Goal: Navigation & Orientation: Find specific page/section

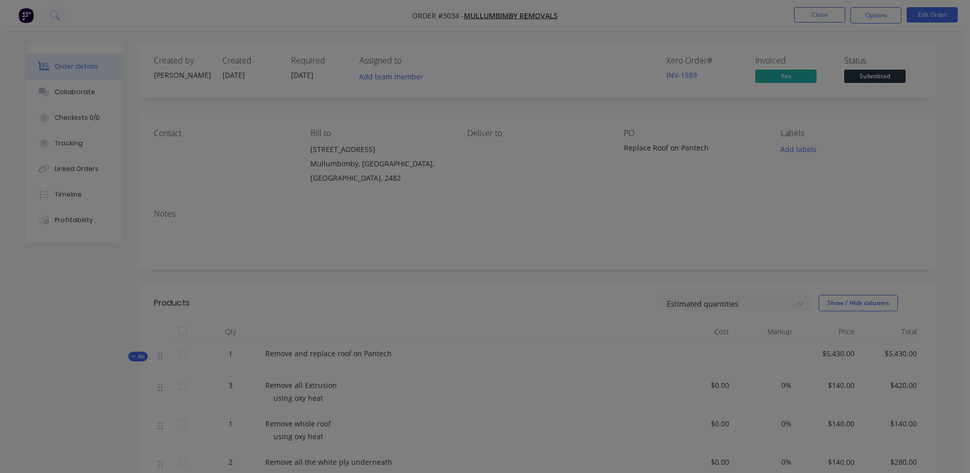
click at [329, 10] on nav "Order #3034 - Mullumbimby Removals Close Options Edit Order" at bounding box center [485, 15] width 970 height 31
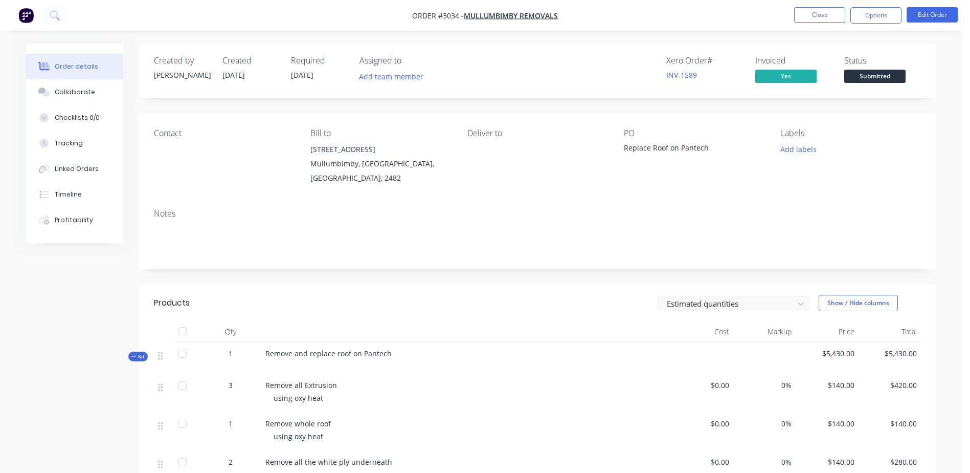
click at [26, 18] on img "button" at bounding box center [25, 15] width 15 height 15
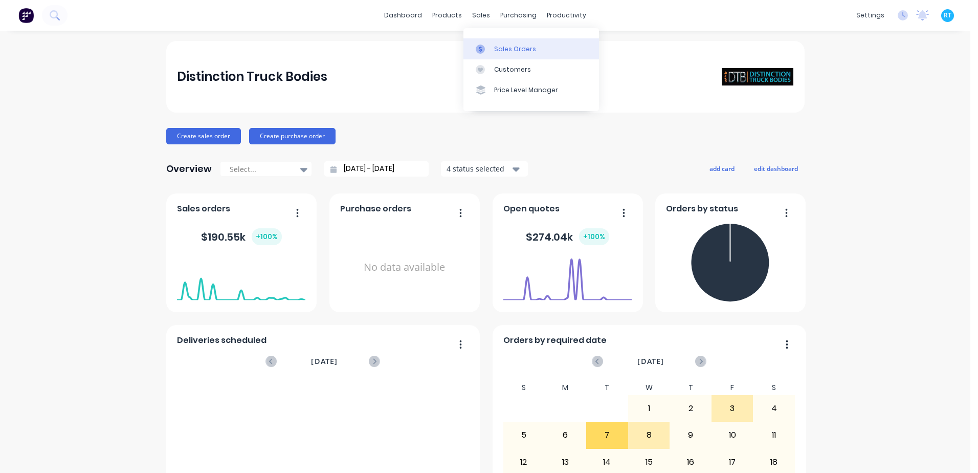
click at [501, 48] on div "Sales Orders" at bounding box center [515, 48] width 42 height 9
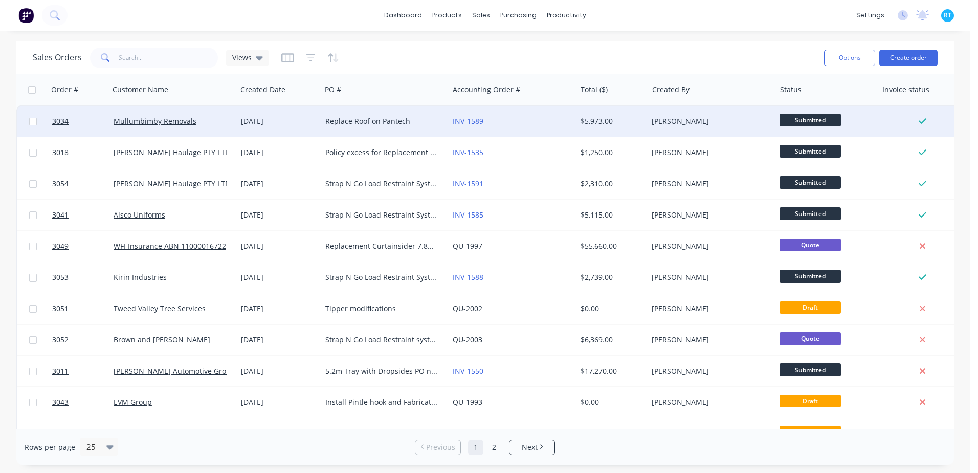
click at [216, 119] on div "Mullumbimby Removals" at bounding box center [171, 121] width 114 height 10
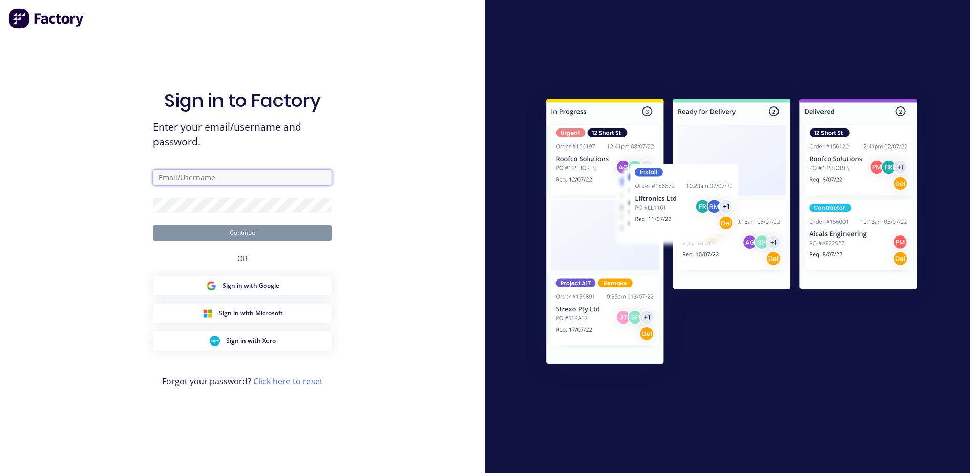
type input "[EMAIL_ADDRESS][DOMAIN_NAME]"
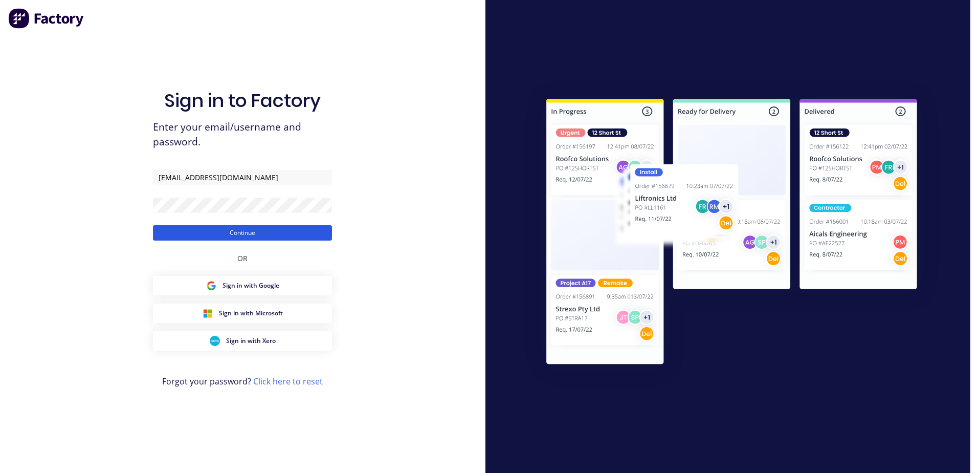
click at [227, 231] on button "Continue" at bounding box center [242, 232] width 179 height 15
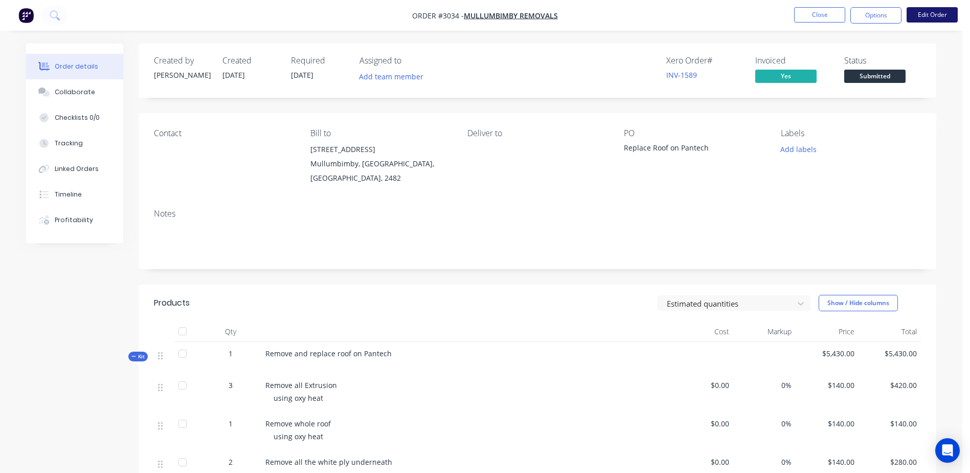
click at [934, 13] on button "Edit Order" at bounding box center [932, 14] width 51 height 15
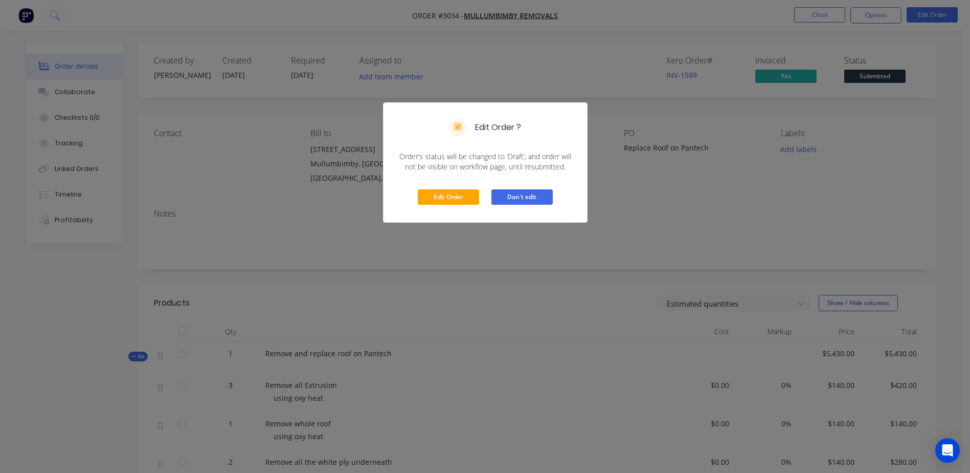
click at [514, 197] on button "Don't edit" at bounding box center [521, 196] width 61 height 15
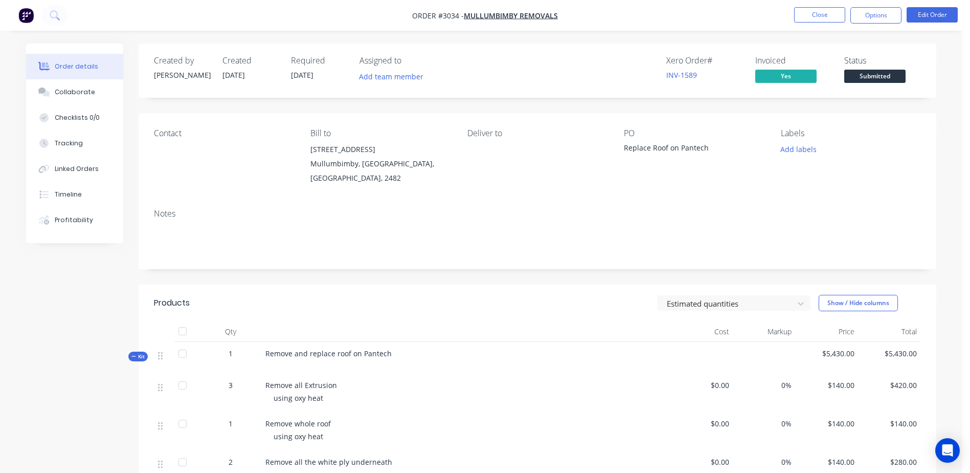
click at [522, 197] on div "Contact Bill to [STREET_ADDRESS] Deliver to PO Replace Roof on Pantech Labels A…" at bounding box center [538, 156] width 798 height 87
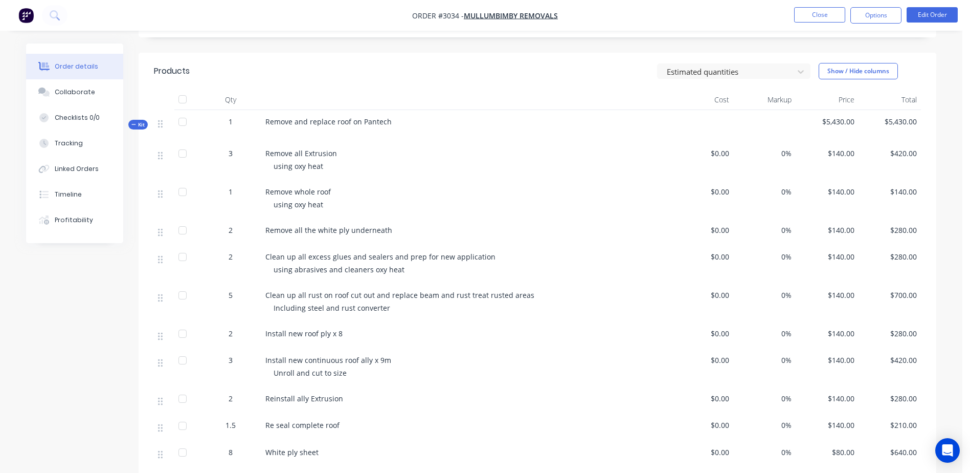
scroll to position [256, 0]
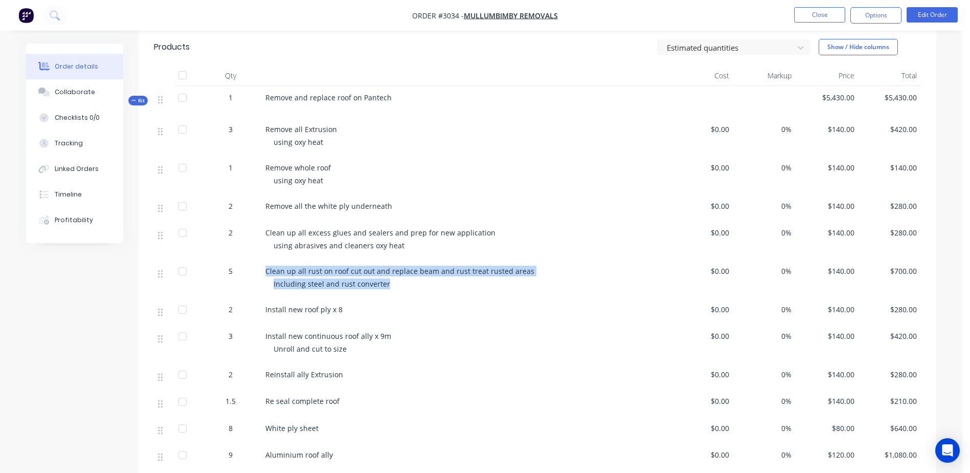
drag, startPoint x: 389, startPoint y: 282, endPoint x: 266, endPoint y: 271, distance: 123.8
click at [266, 271] on div "Clean up all rust on roof cut out and replace beam and rust treat rusted areas …" at bounding box center [465, 278] width 409 height 38
drag, startPoint x: 266, startPoint y: 271, endPoint x: 251, endPoint y: 277, distance: 16.5
click at [251, 277] on div "5" at bounding box center [230, 278] width 61 height 38
drag, startPoint x: 360, startPoint y: 280, endPoint x: 253, endPoint y: 274, distance: 107.0
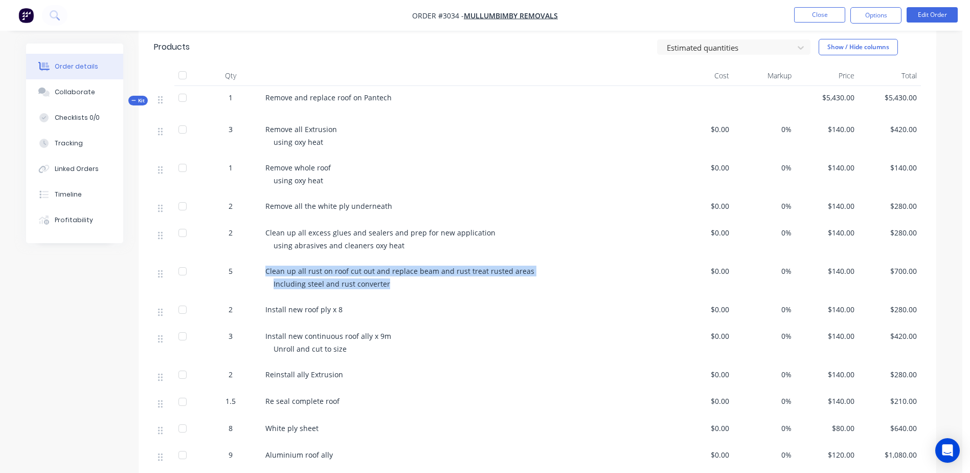
click at [253, 274] on div "5 Clean up all rust on roof cut out and replace beam and rust treat rusted area…" at bounding box center [537, 278] width 767 height 38
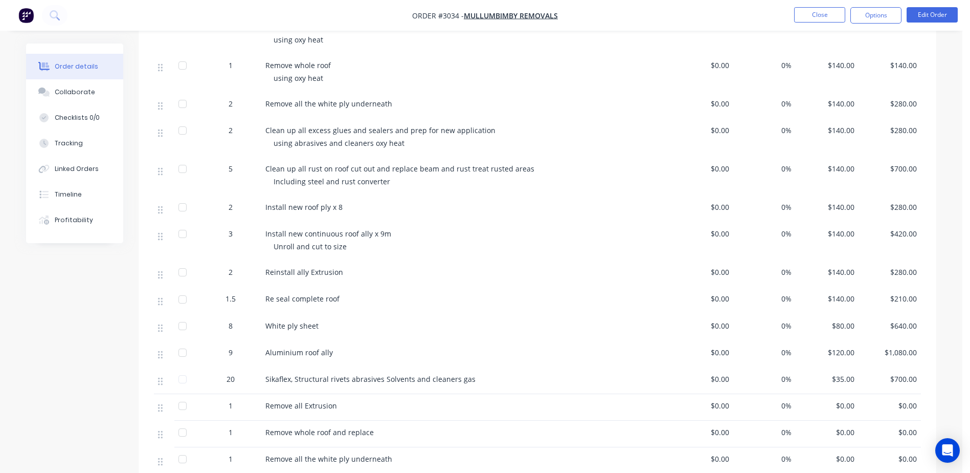
click at [256, 281] on div "2" at bounding box center [230, 273] width 61 height 27
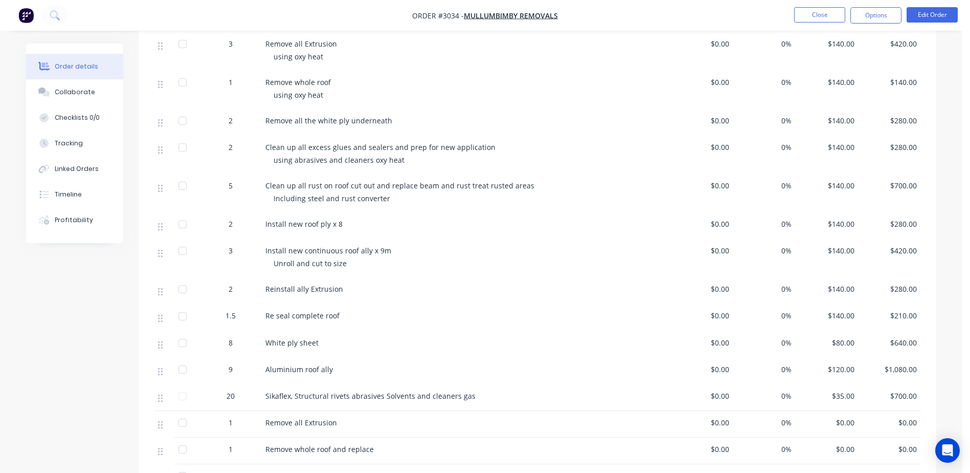
scroll to position [358, 0]
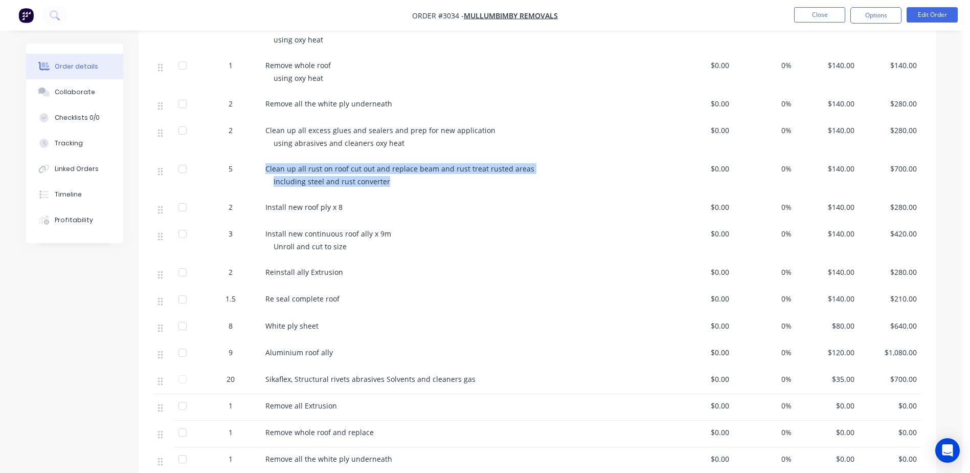
drag, startPoint x: 383, startPoint y: 181, endPoint x: 264, endPoint y: 173, distance: 118.9
click at [264, 173] on div "Clean up all rust on roof cut out and replace beam and rust treat rusted areas …" at bounding box center [465, 176] width 409 height 38
drag, startPoint x: 264, startPoint y: 173, endPoint x: 420, endPoint y: 193, distance: 157.2
click at [420, 193] on div "Clean up all rust on roof cut out and replace beam and rust treat rusted areas …" at bounding box center [465, 176] width 409 height 38
drag, startPoint x: 398, startPoint y: 182, endPoint x: 264, endPoint y: 170, distance: 134.5
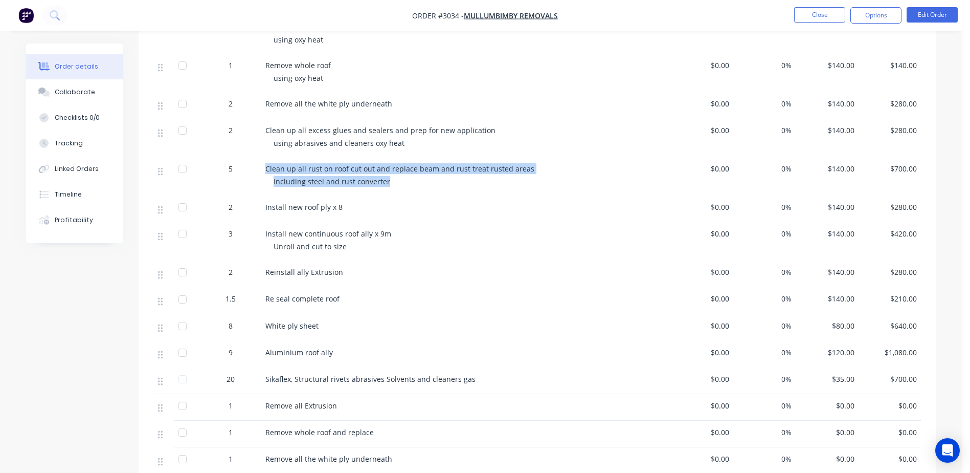
click at [264, 170] on div "Clean up all rust on roof cut out and replace beam and rust treat rusted areas …" at bounding box center [465, 176] width 409 height 38
drag, startPoint x: 264, startPoint y: 170, endPoint x: 378, endPoint y: 186, distance: 115.1
click at [378, 186] on span "Including steel and rust converter" at bounding box center [332, 181] width 117 height 10
click at [374, 186] on span "Including steel and rust converter" at bounding box center [332, 181] width 117 height 10
click at [407, 200] on div "Install new roof ply x 8" at bounding box center [465, 208] width 409 height 27
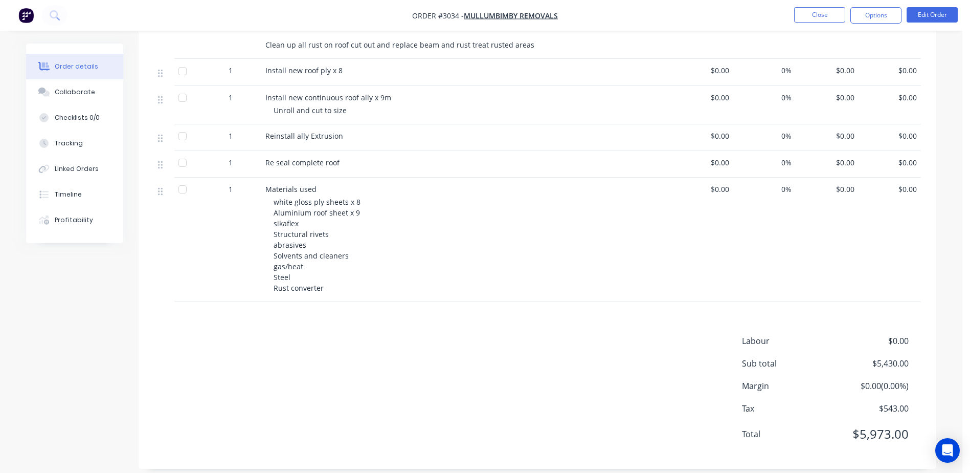
scroll to position [831, 0]
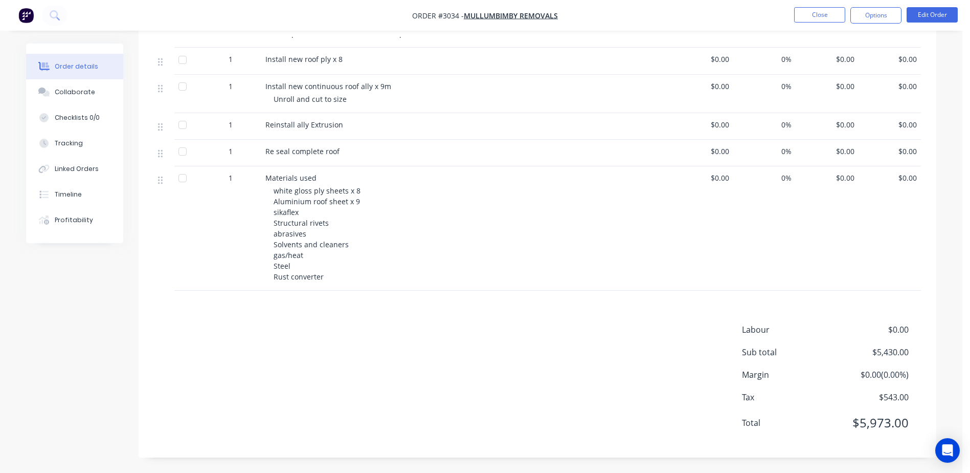
click at [347, 227] on div "white gloss ply sheets x 8 Aluminium roof sheet x 9 sikaflex Structural rivets …" at bounding box center [470, 233] width 393 height 97
drag, startPoint x: 303, startPoint y: 277, endPoint x: 309, endPoint y: 278, distance: 6.2
click at [303, 278] on span "white gloss ply sheets x 8 Aluminium roof sheet x 9 sikaflex Structural rivets …" at bounding box center [317, 234] width 87 height 96
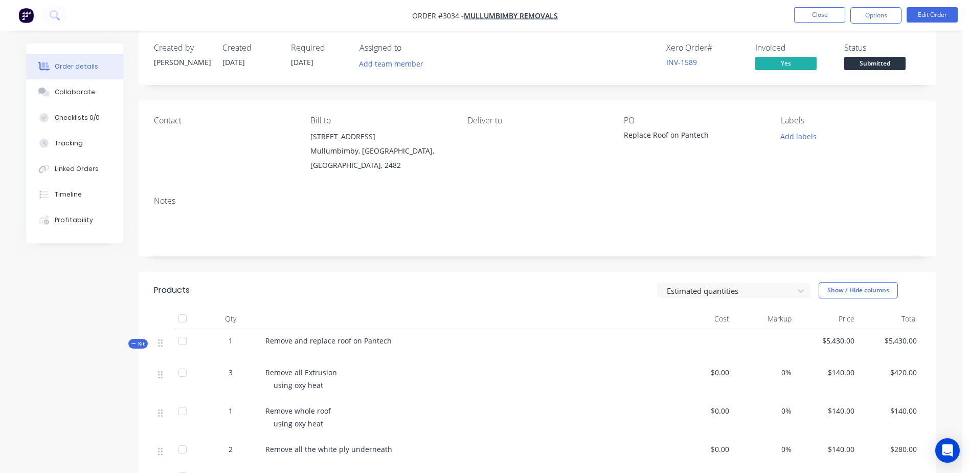
scroll to position [0, 0]
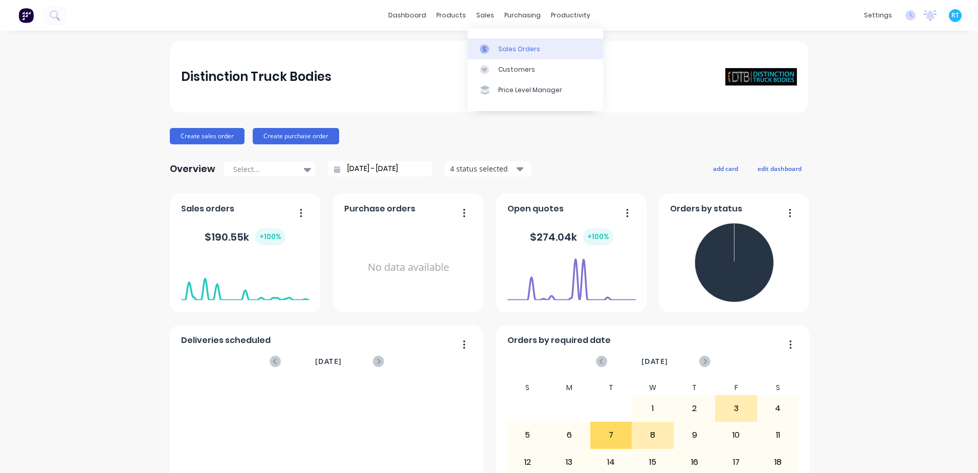
click at [498, 49] on div "Sales Orders" at bounding box center [519, 48] width 42 height 9
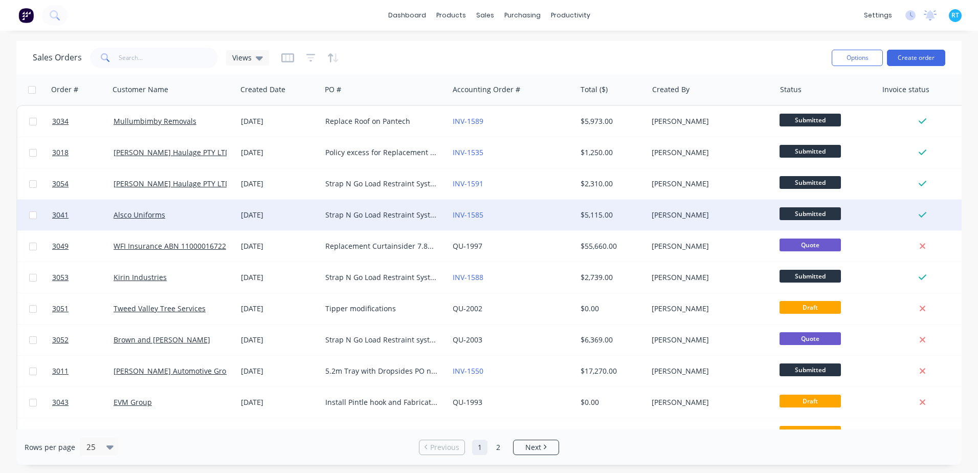
click at [520, 215] on div "INV-1585" at bounding box center [510, 215] width 114 height 10
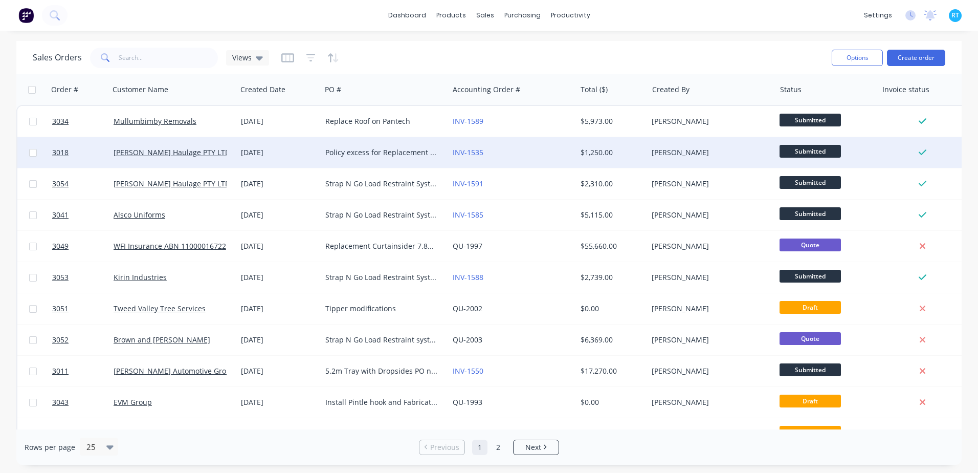
click at [543, 162] on div "INV-1535" at bounding box center [512, 152] width 127 height 31
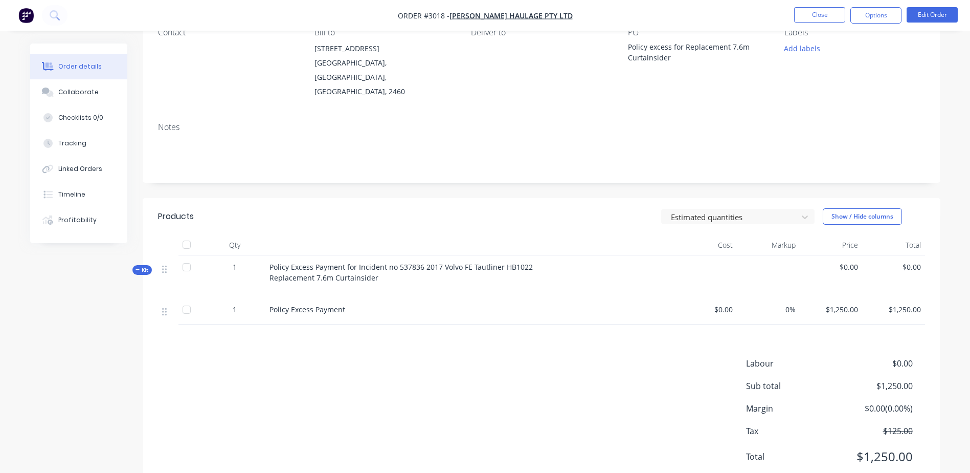
scroll to position [102, 0]
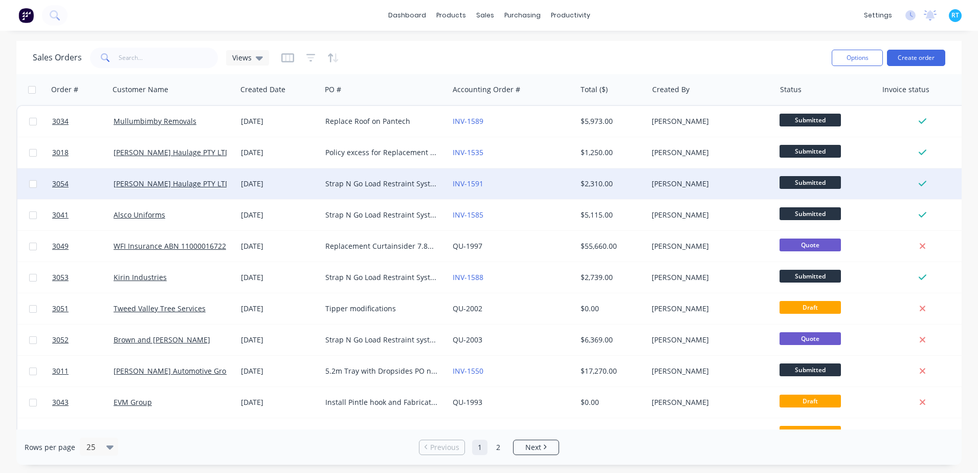
click at [523, 180] on div "INV-1591" at bounding box center [510, 183] width 114 height 10
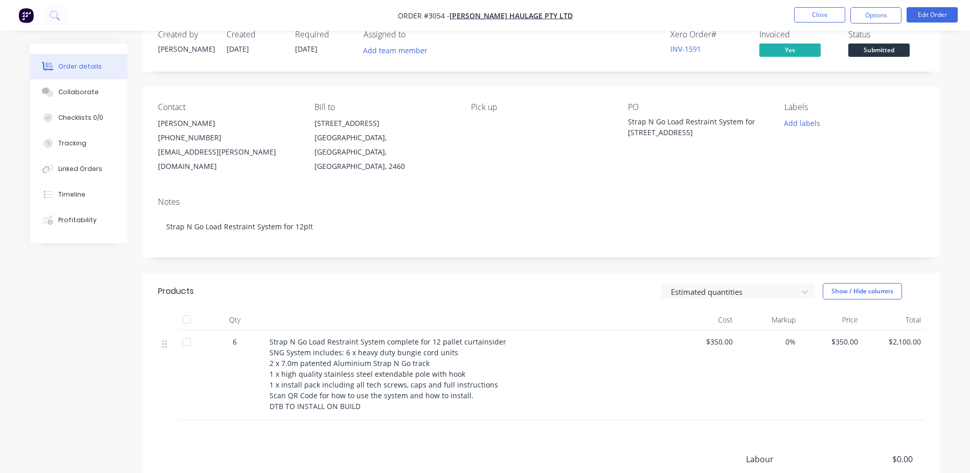
scroll to position [51, 0]
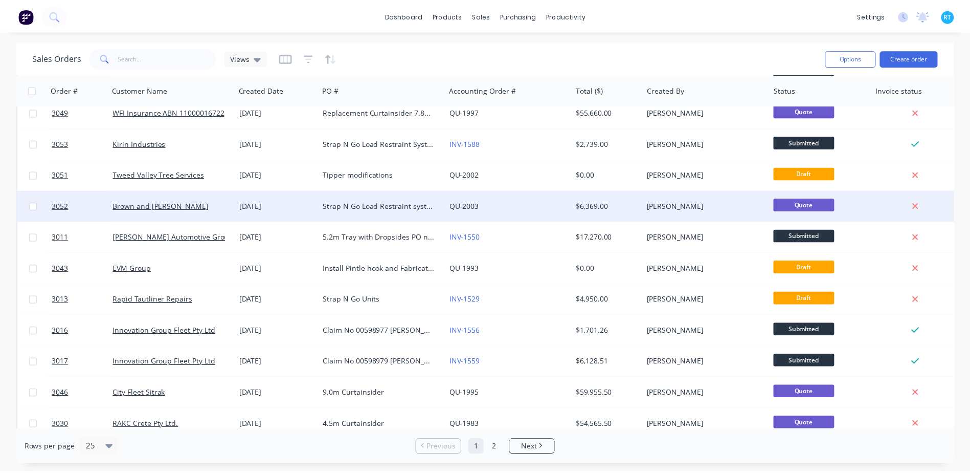
scroll to position [153, 0]
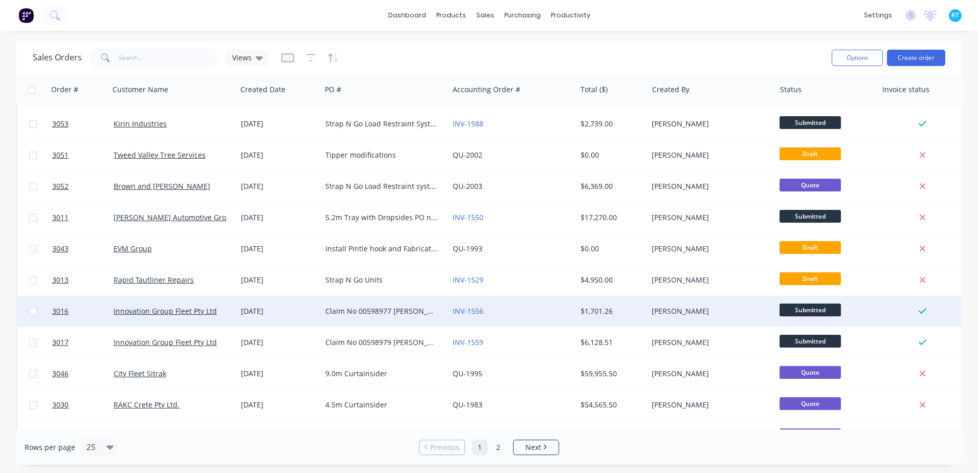
click at [532, 320] on div "INV-1556" at bounding box center [512, 311] width 127 height 31
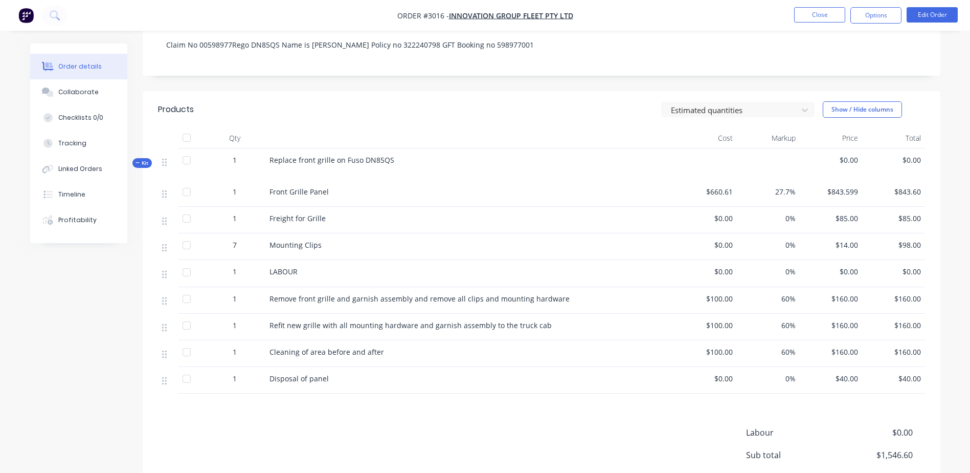
scroll to position [205, 0]
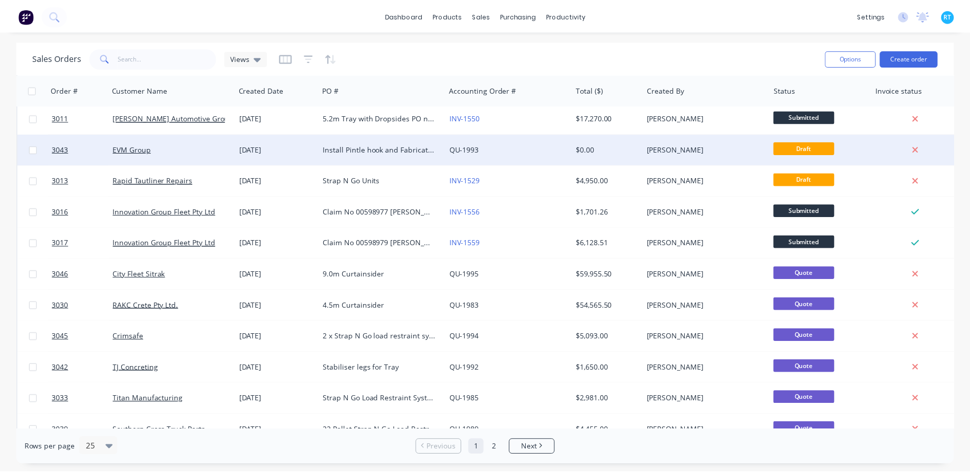
scroll to position [256, 0]
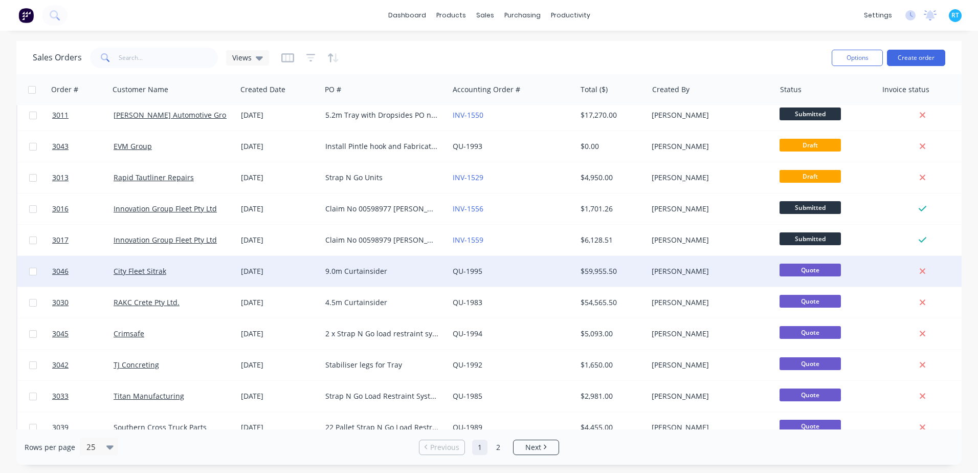
click at [513, 271] on div "QU-1995" at bounding box center [510, 271] width 114 height 10
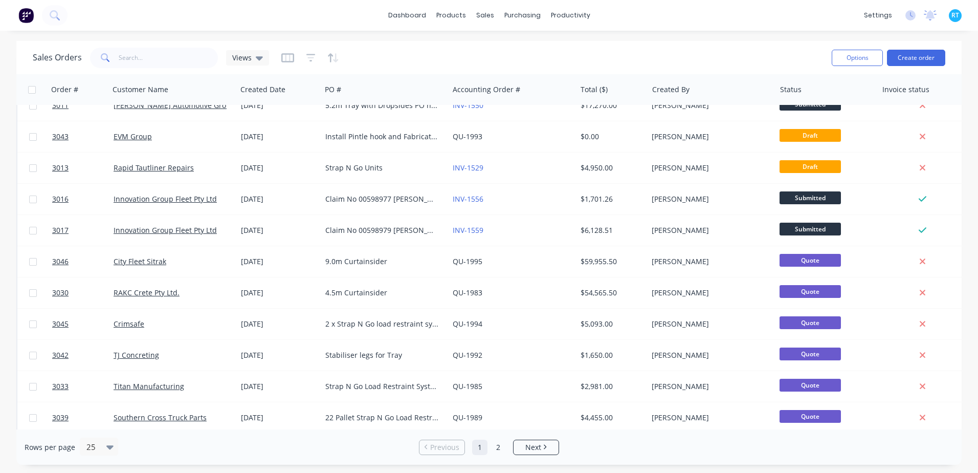
scroll to position [256, 0]
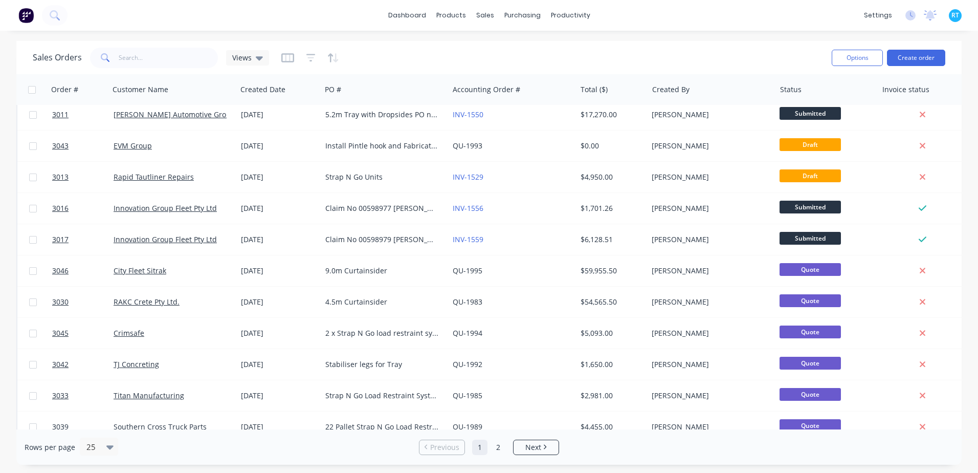
click at [529, 456] on div "Rows per page 25 Previous 1 2 Next" at bounding box center [488, 446] width 945 height 35
click at [531, 452] on li "Next" at bounding box center [536, 446] width 46 height 15
click at [518, 446] on link "Next" at bounding box center [535, 447] width 45 height 10
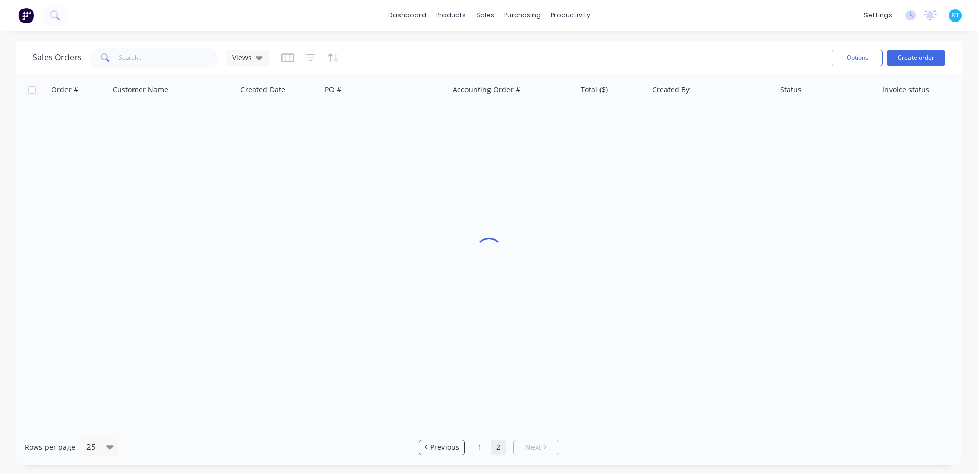
scroll to position [0, 0]
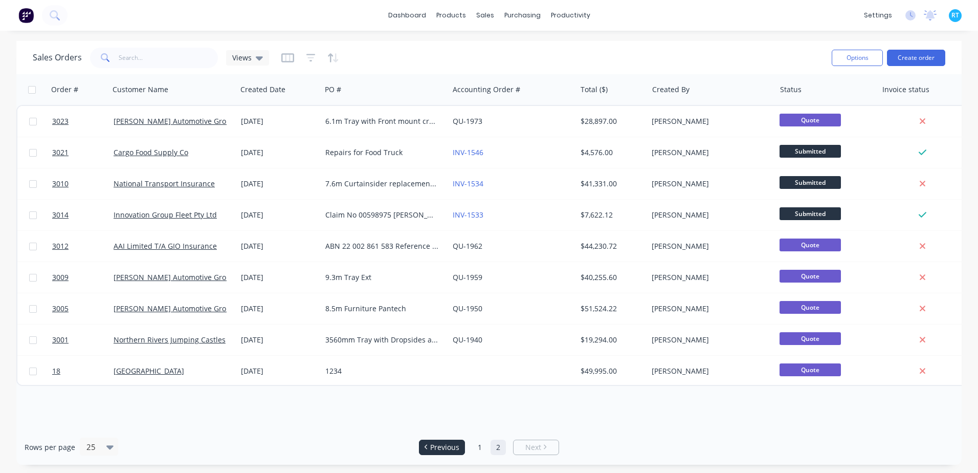
click at [444, 445] on span "Previous" at bounding box center [444, 447] width 29 height 10
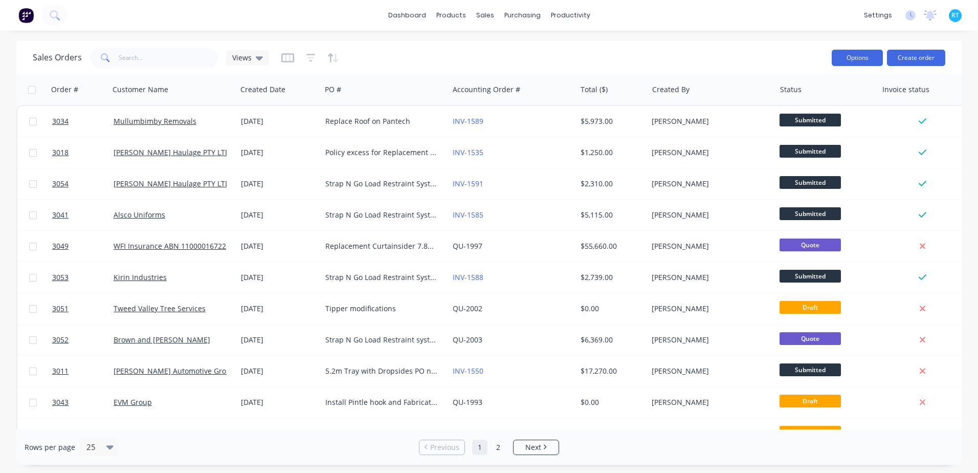
click at [868, 59] on button "Options" at bounding box center [857, 58] width 51 height 16
click at [747, 68] on div "Sales Orders Views" at bounding box center [428, 57] width 791 height 25
click at [251, 63] on div "Views" at bounding box center [247, 57] width 43 height 15
click at [264, 144] on button "None (Default)" at bounding box center [287, 145] width 117 height 12
click at [261, 61] on div "Views" at bounding box center [247, 57] width 43 height 15
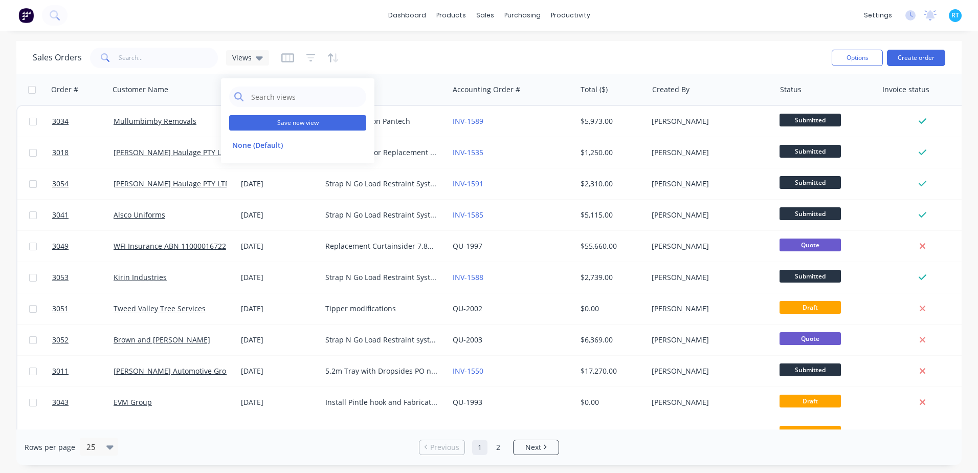
click at [282, 118] on button "Save new view" at bounding box center [297, 122] width 137 height 15
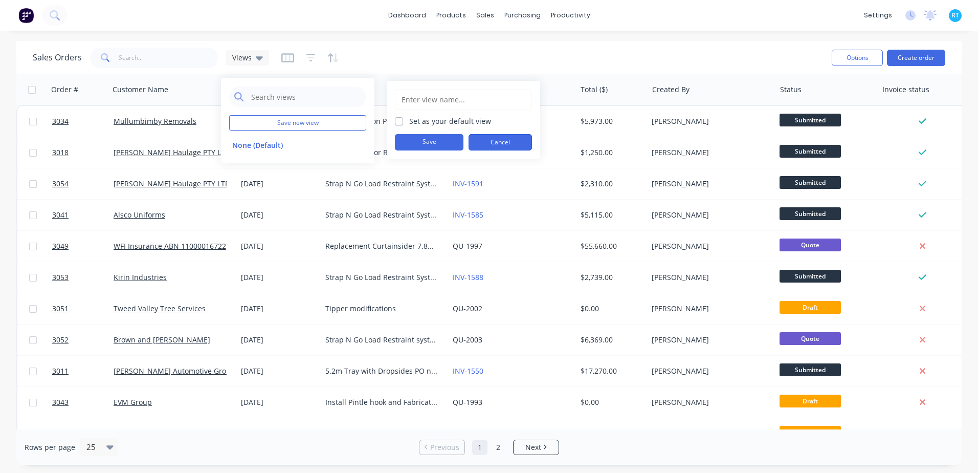
click at [518, 145] on button "Cancel" at bounding box center [499, 142] width 63 height 16
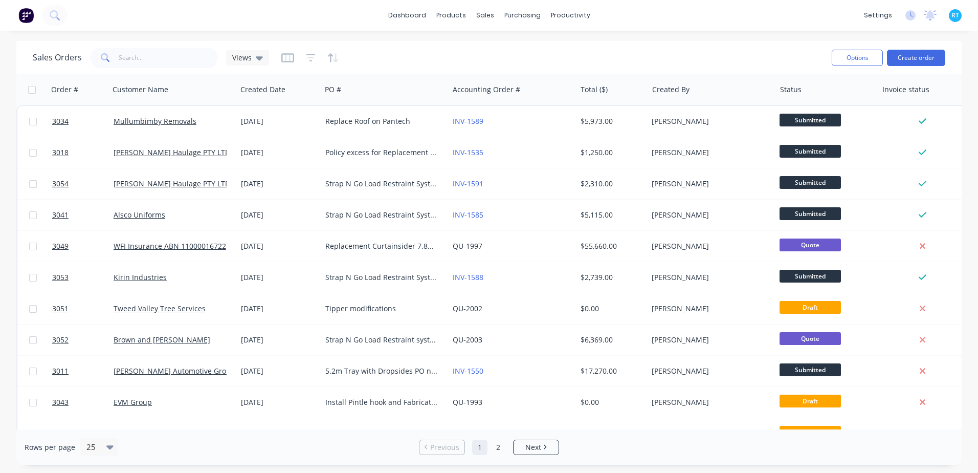
click at [354, 51] on div "Sales Orders Views" at bounding box center [428, 57] width 791 height 25
click at [289, 61] on icon "button" at bounding box center [287, 57] width 13 height 9
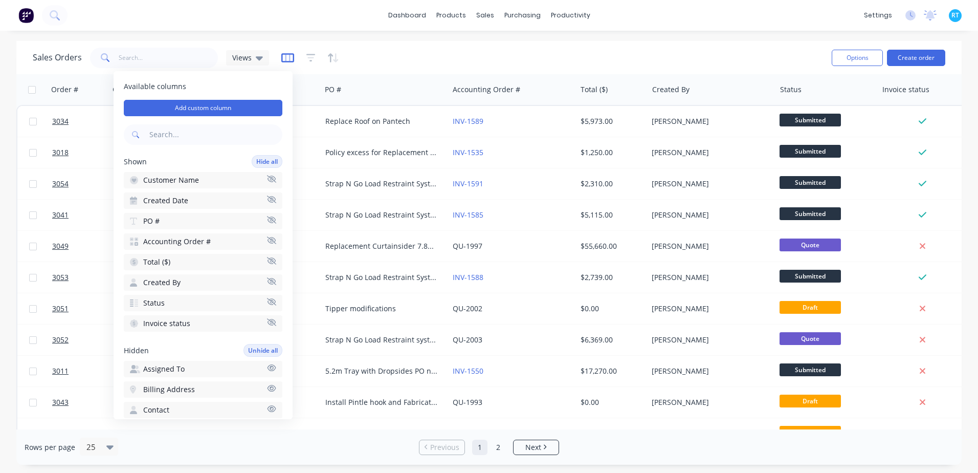
click at [288, 60] on icon "button" at bounding box center [287, 57] width 5 height 7
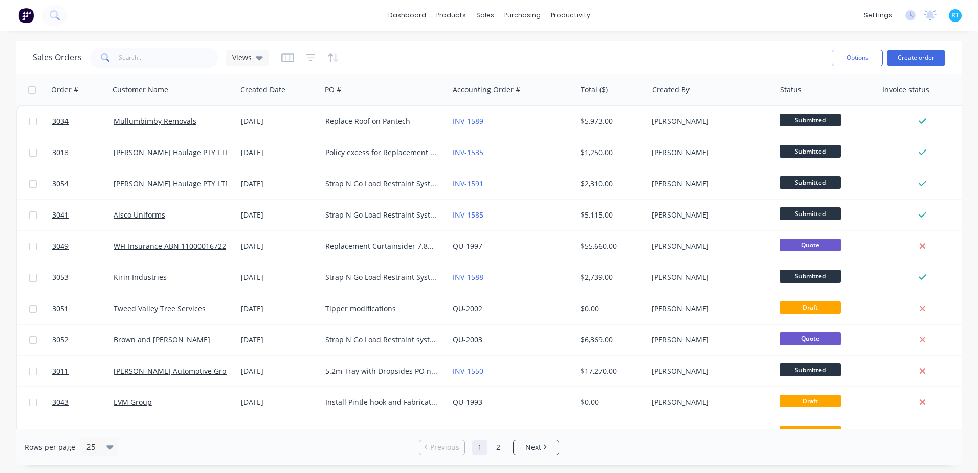
click at [395, 71] on div "Sales Orders Views Options Create order" at bounding box center [488, 57] width 945 height 33
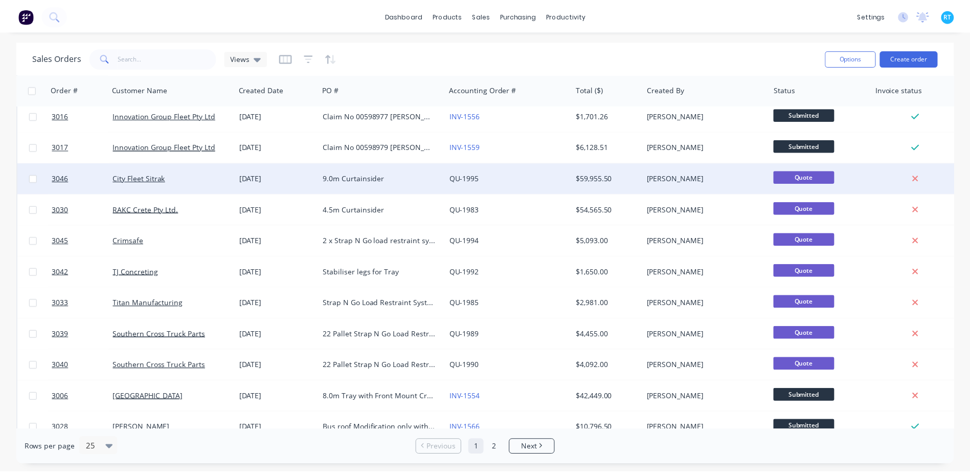
scroll to position [461, 0]
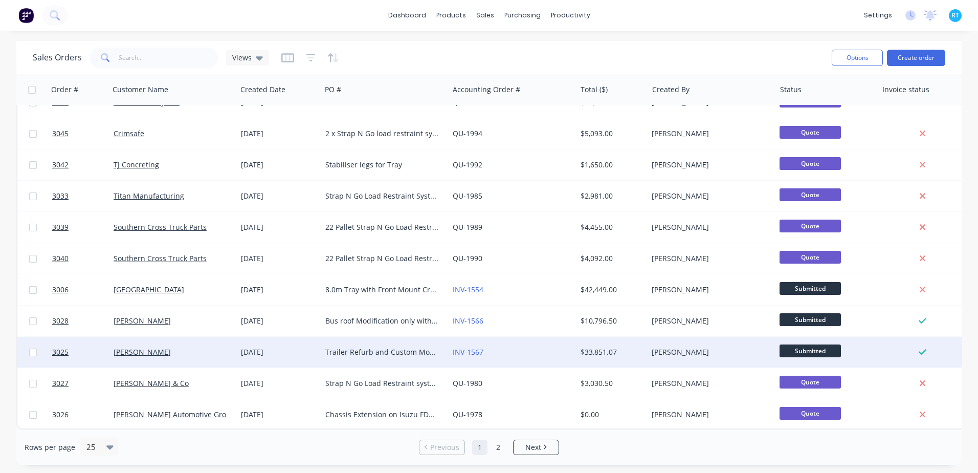
click at [297, 338] on div "[DATE]" at bounding box center [279, 352] width 84 height 31
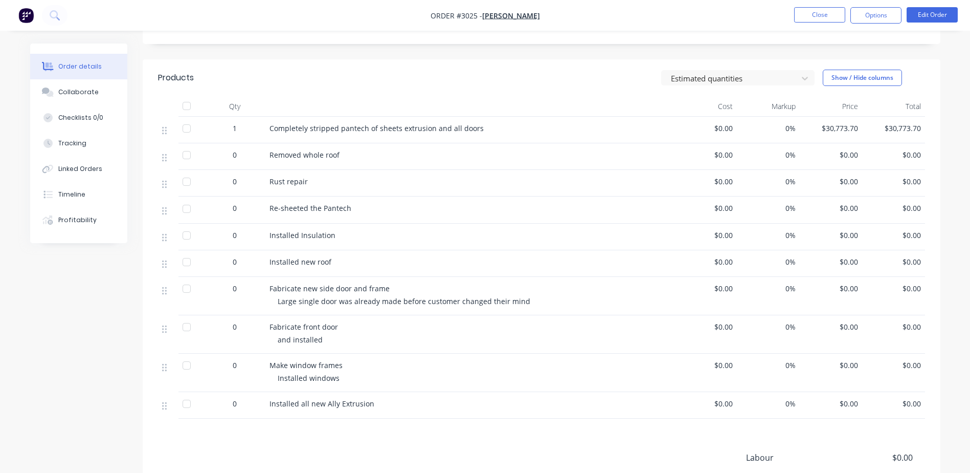
scroll to position [199, 0]
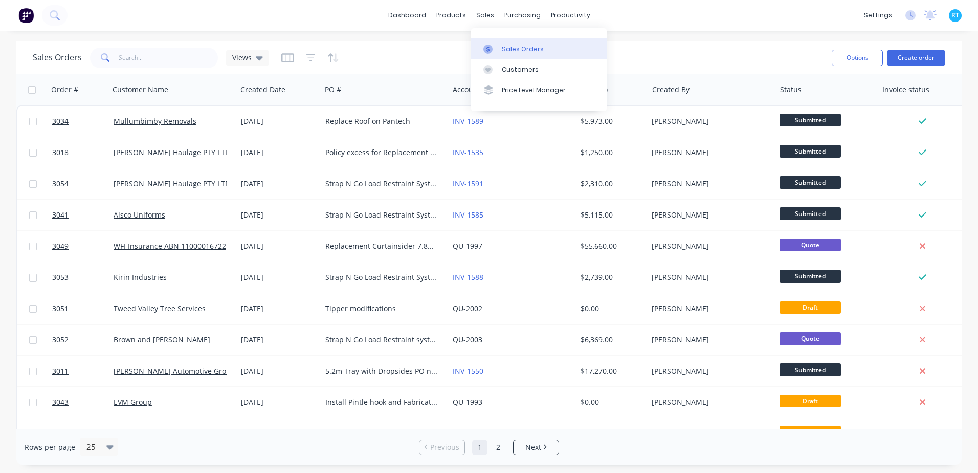
click at [489, 42] on link "Sales Orders" at bounding box center [539, 48] width 136 height 20
click at [493, 49] on div at bounding box center [490, 48] width 15 height 9
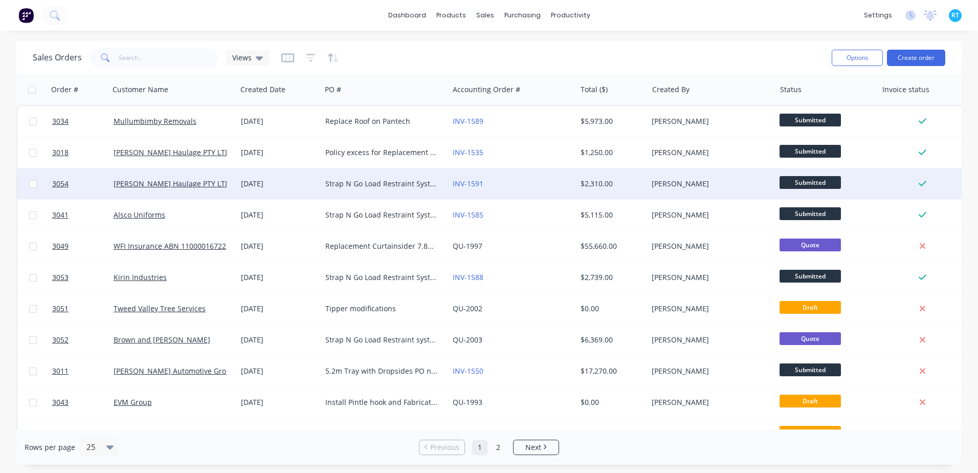
scroll to position [51, 0]
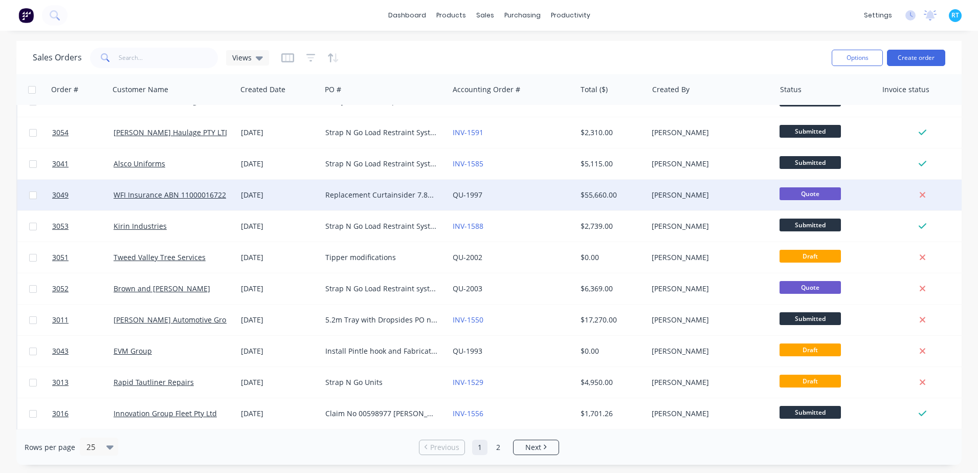
click at [822, 188] on span "Quote" at bounding box center [809, 193] width 61 height 13
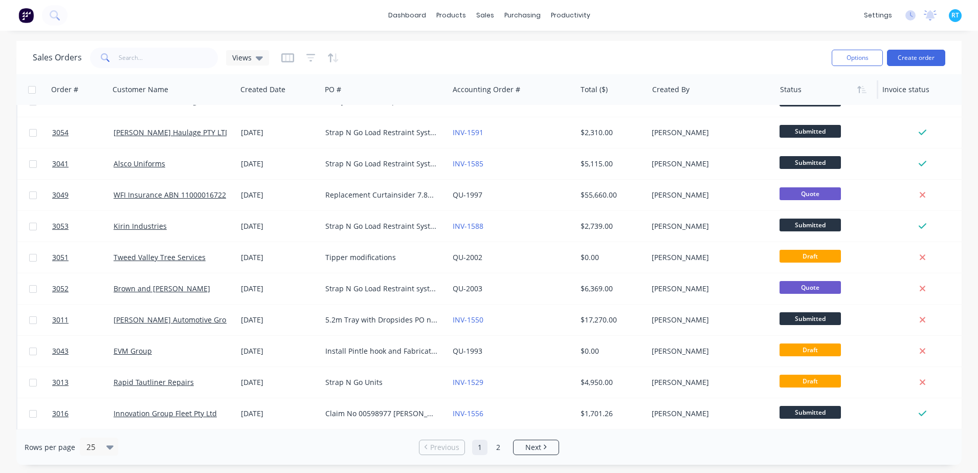
click at [801, 91] on div at bounding box center [824, 89] width 89 height 20
click at [860, 87] on icon "button" at bounding box center [859, 89] width 4 height 7
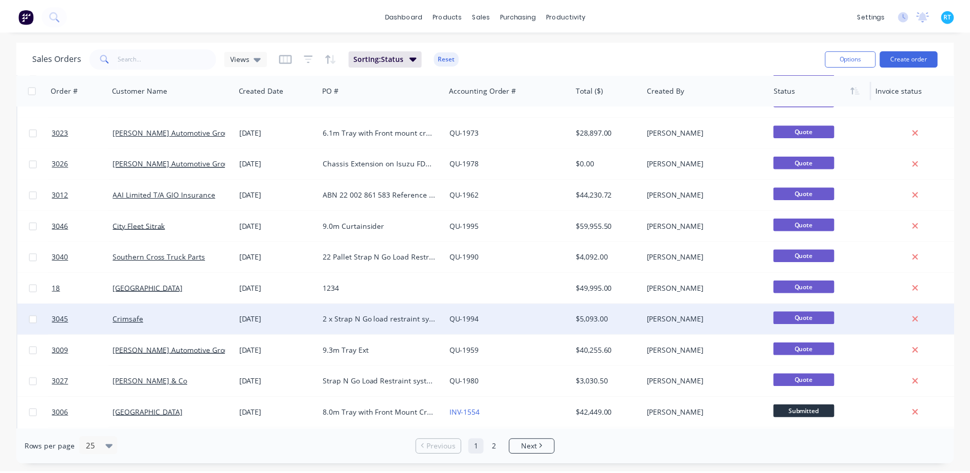
scroll to position [307, 0]
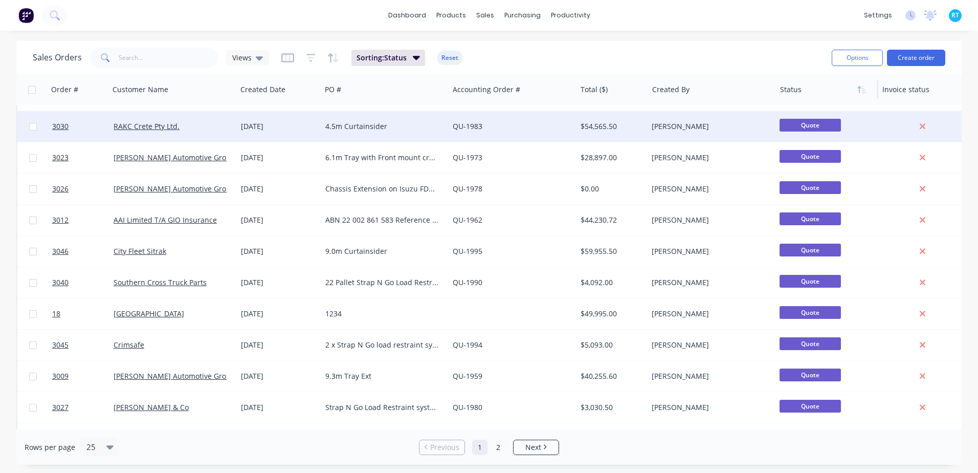
click at [178, 127] on div "RAKC Crete Pty Ltd." at bounding box center [171, 126] width 114 height 10
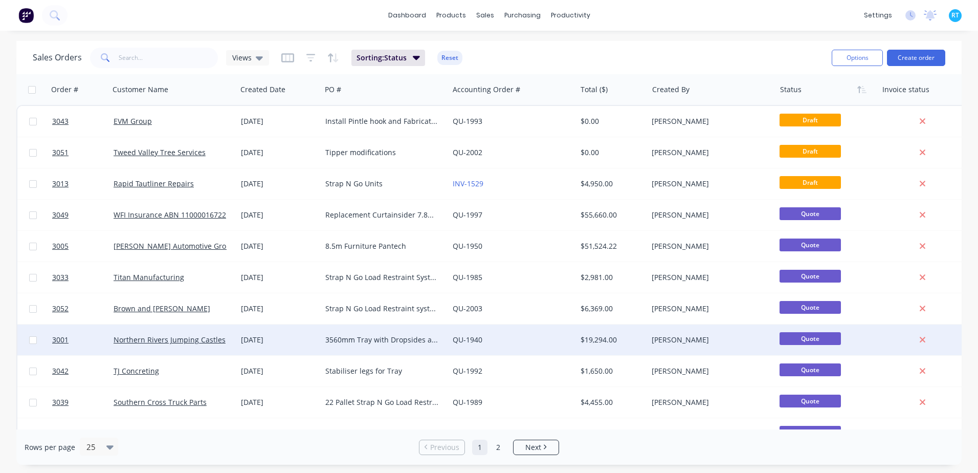
click at [357, 341] on div "3560mm Tray with Dropsides and Body swap of existing pantech" at bounding box center [382, 339] width 114 height 10
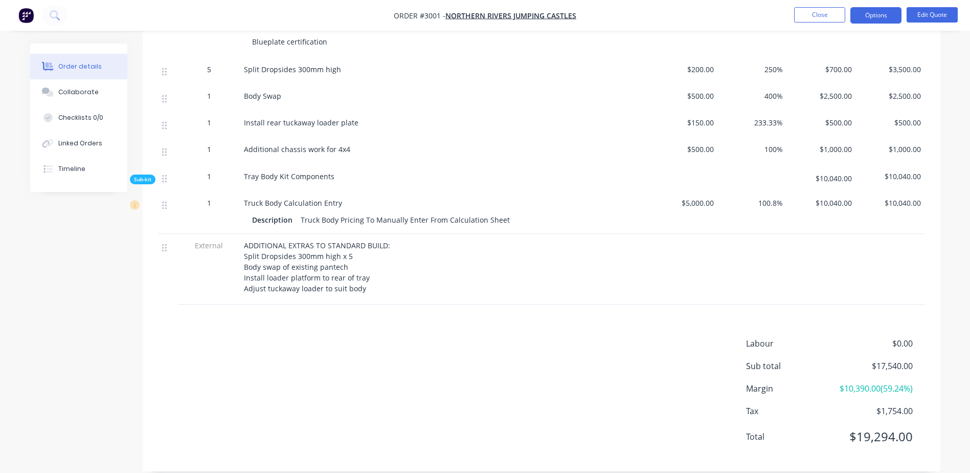
scroll to position [460, 0]
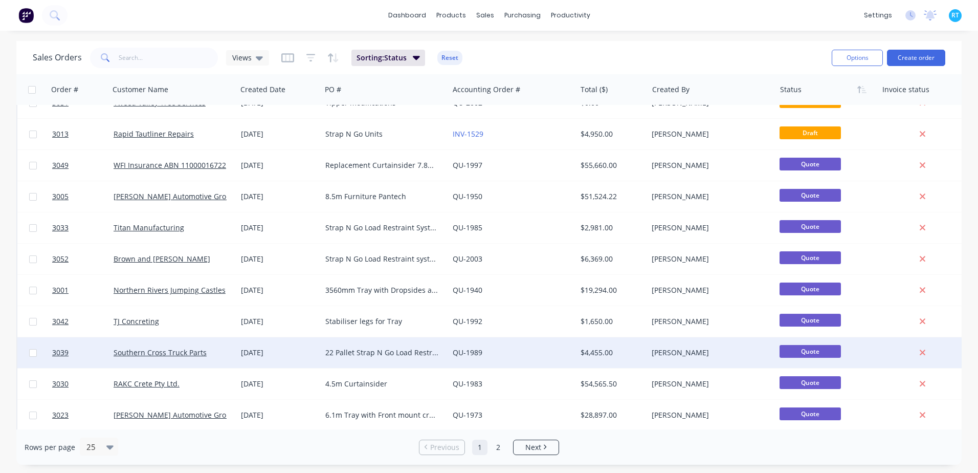
scroll to position [205, 0]
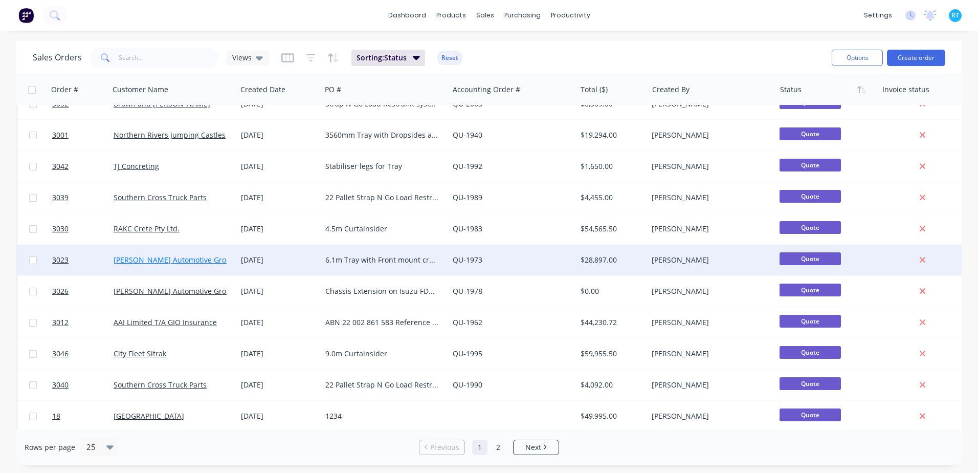
click at [194, 258] on link "[PERSON_NAME] Automotive Group Pty Ltd" at bounding box center [187, 260] width 147 height 10
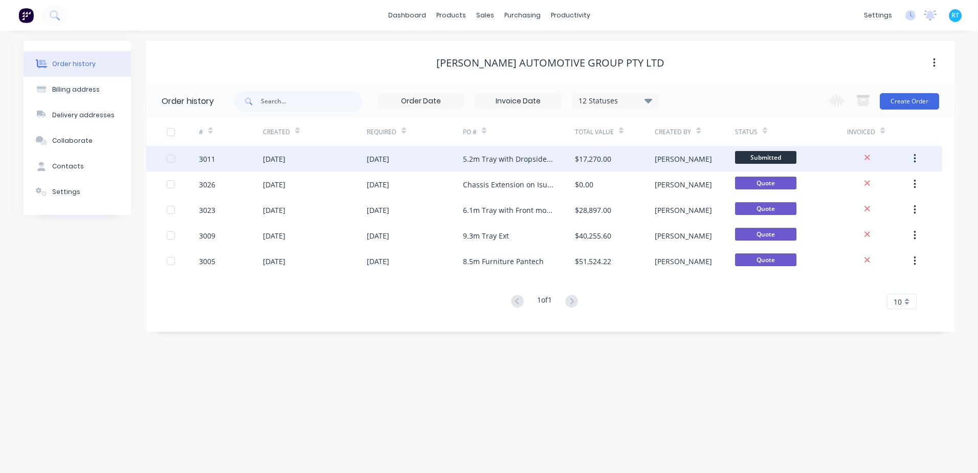
click at [340, 156] on div "[DATE]" at bounding box center [315, 159] width 104 height 26
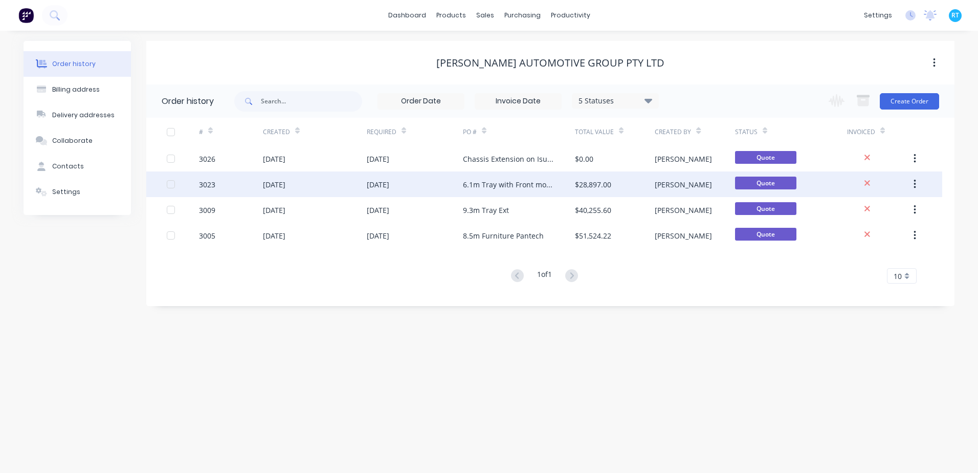
drag, startPoint x: 486, startPoint y: 149, endPoint x: 467, endPoint y: 187, distance: 42.3
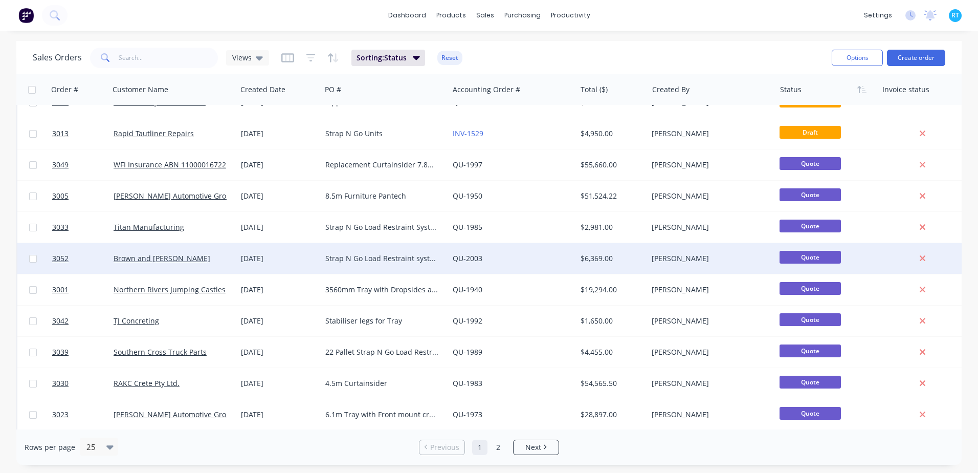
scroll to position [51, 0]
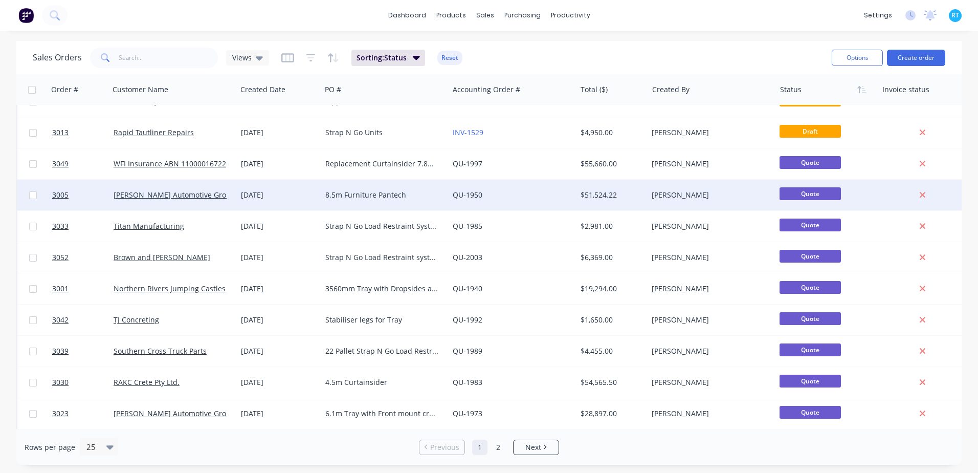
click at [292, 189] on div "06 Aug 2025" at bounding box center [279, 195] width 84 height 31
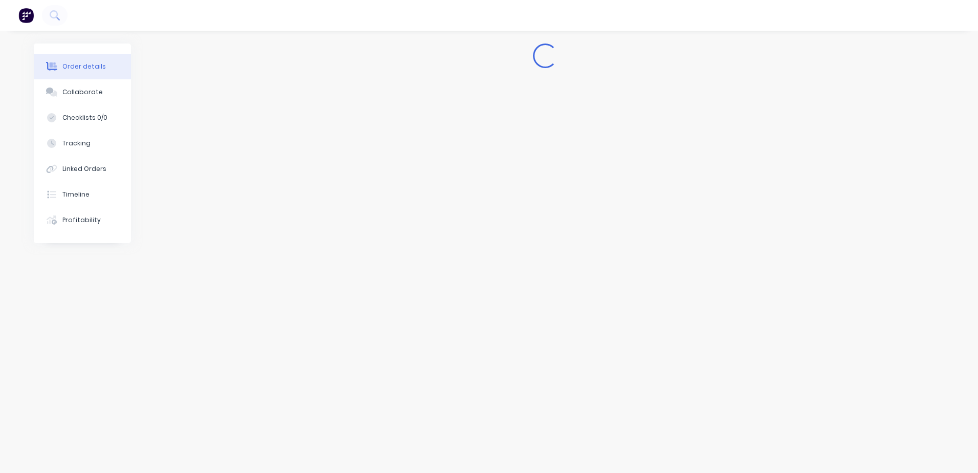
click at [157, 122] on div "Loading..." at bounding box center [489, 216] width 910 height 347
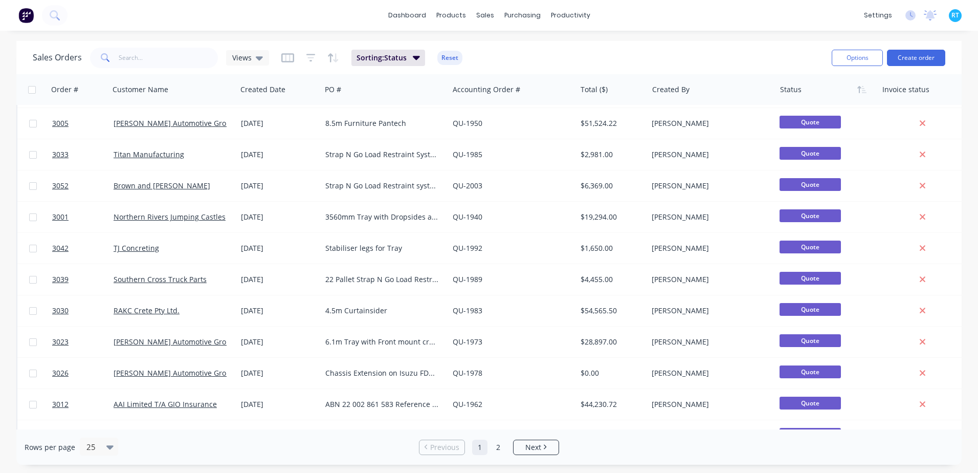
scroll to position [153, 0]
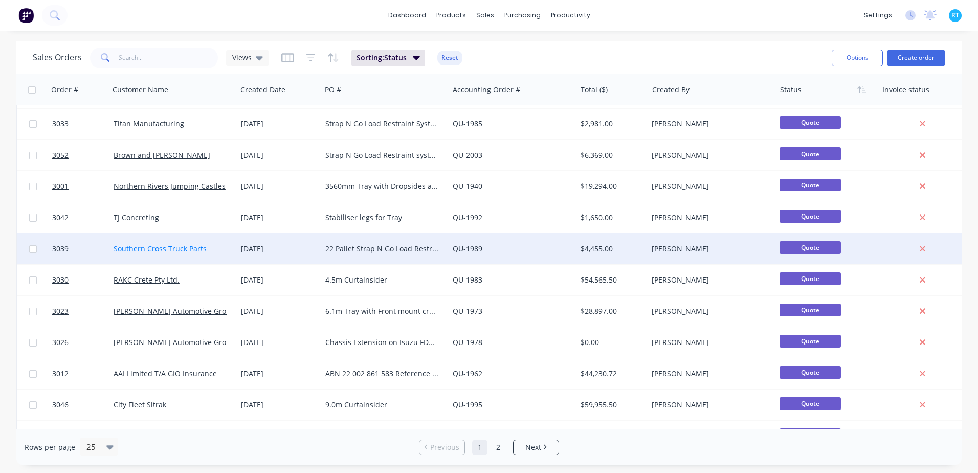
click at [190, 250] on link "Southern Cross Truck Parts" at bounding box center [160, 248] width 93 height 10
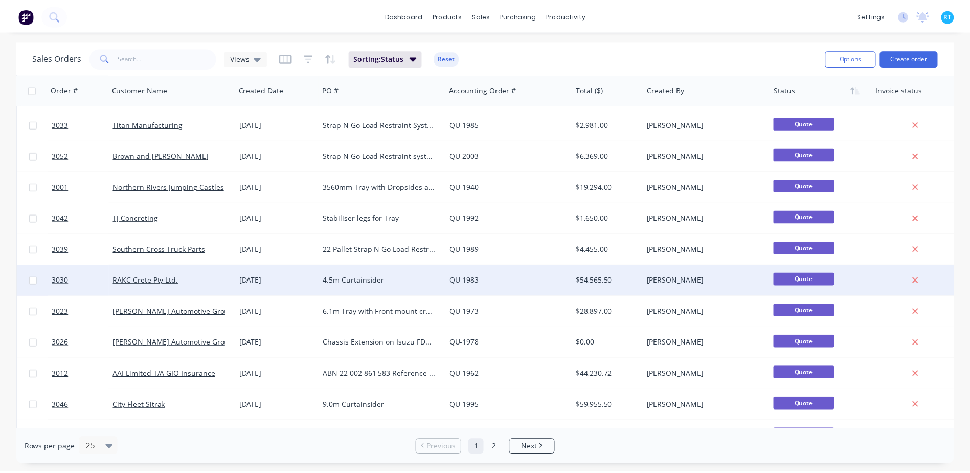
scroll to position [153, 0]
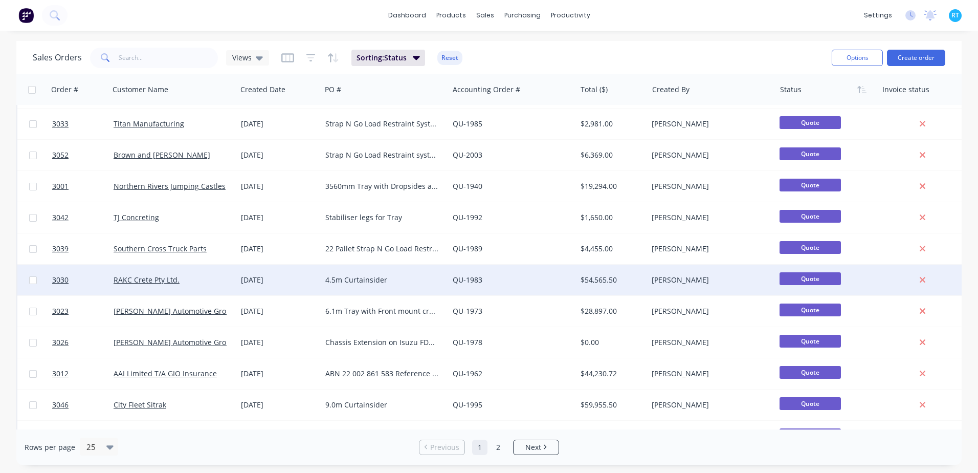
click at [200, 285] on div "RAKC Crete Pty Ltd." at bounding box center [172, 279] width 127 height 31
